Goal: Task Accomplishment & Management: Manage account settings

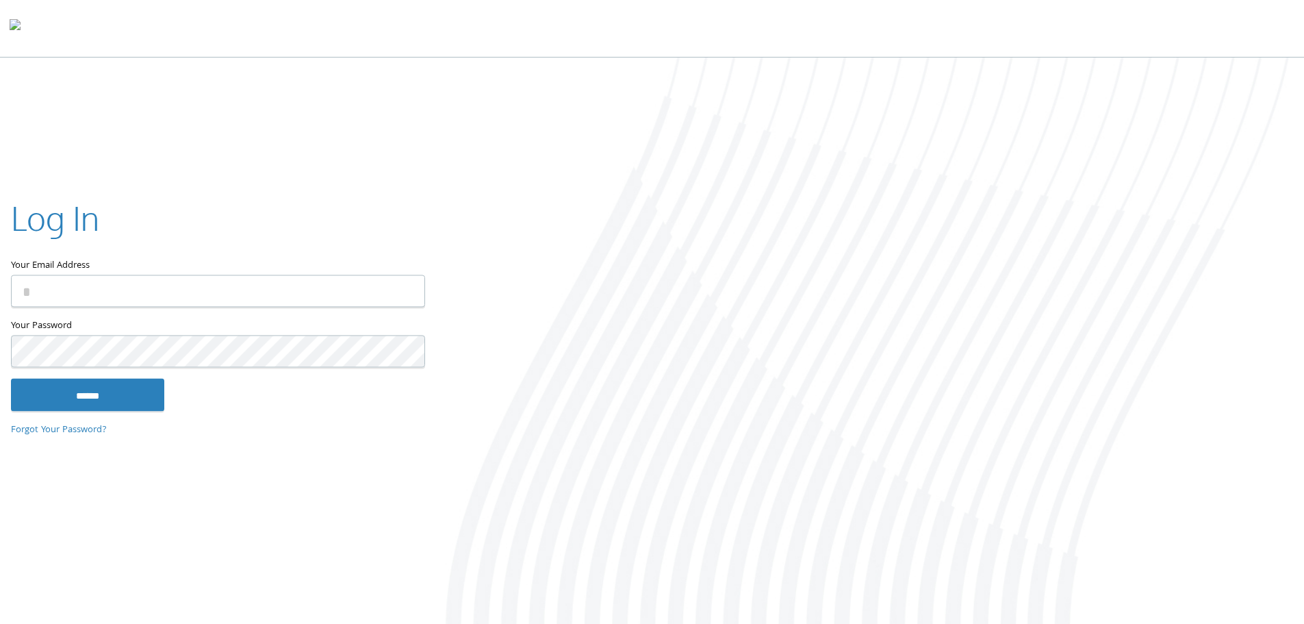
click at [206, 294] on input "Your Email Address" at bounding box center [218, 290] width 414 height 32
click at [261, 294] on input "Your Email Address" at bounding box center [218, 290] width 414 height 32
click at [244, 293] on input "Your Email Address" at bounding box center [218, 290] width 414 height 32
click at [478, 225] on div at bounding box center [869, 341] width 869 height 569
click at [240, 286] on input "Your Email Address" at bounding box center [218, 290] width 414 height 32
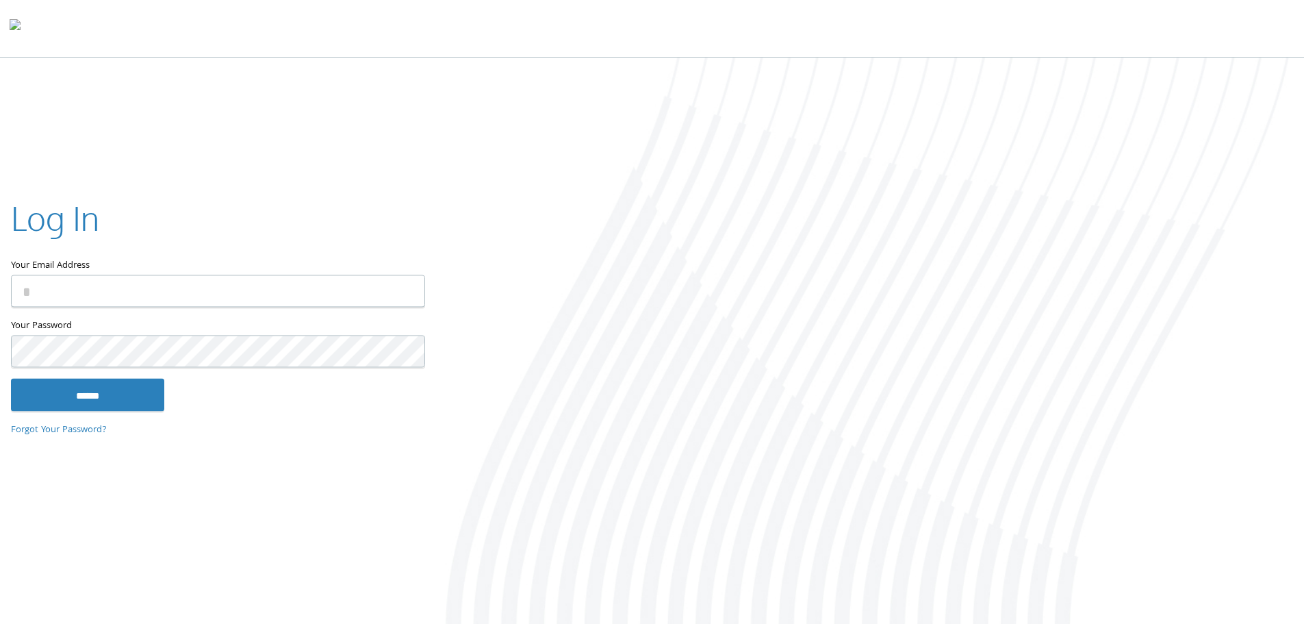
click at [239, 283] on input "Your Email Address" at bounding box center [218, 290] width 414 height 32
click at [559, 103] on div at bounding box center [869, 341] width 869 height 569
